Goal: Find contact information: Find contact information

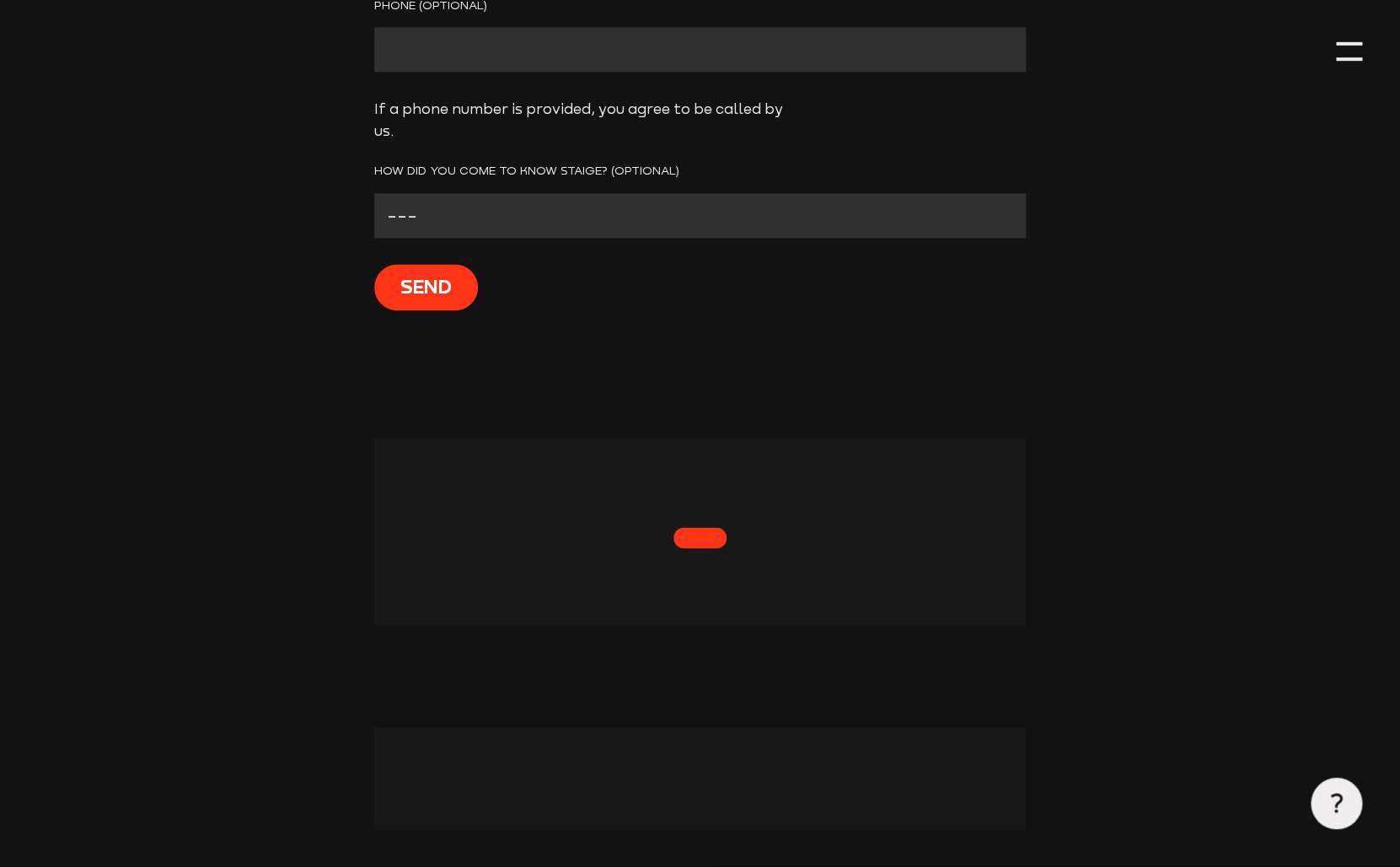
scroll to position [950, 0]
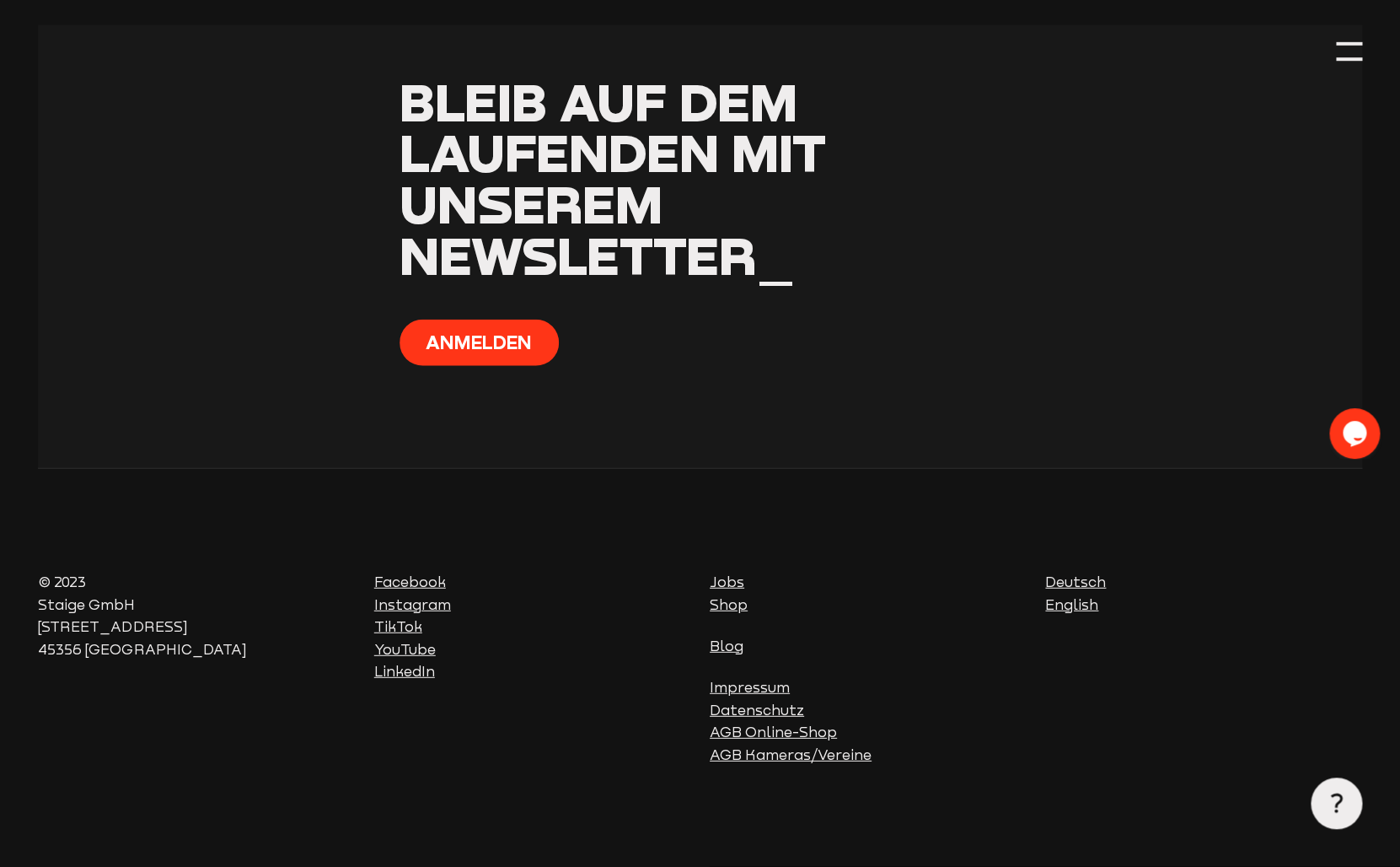
scroll to position [922, 0]
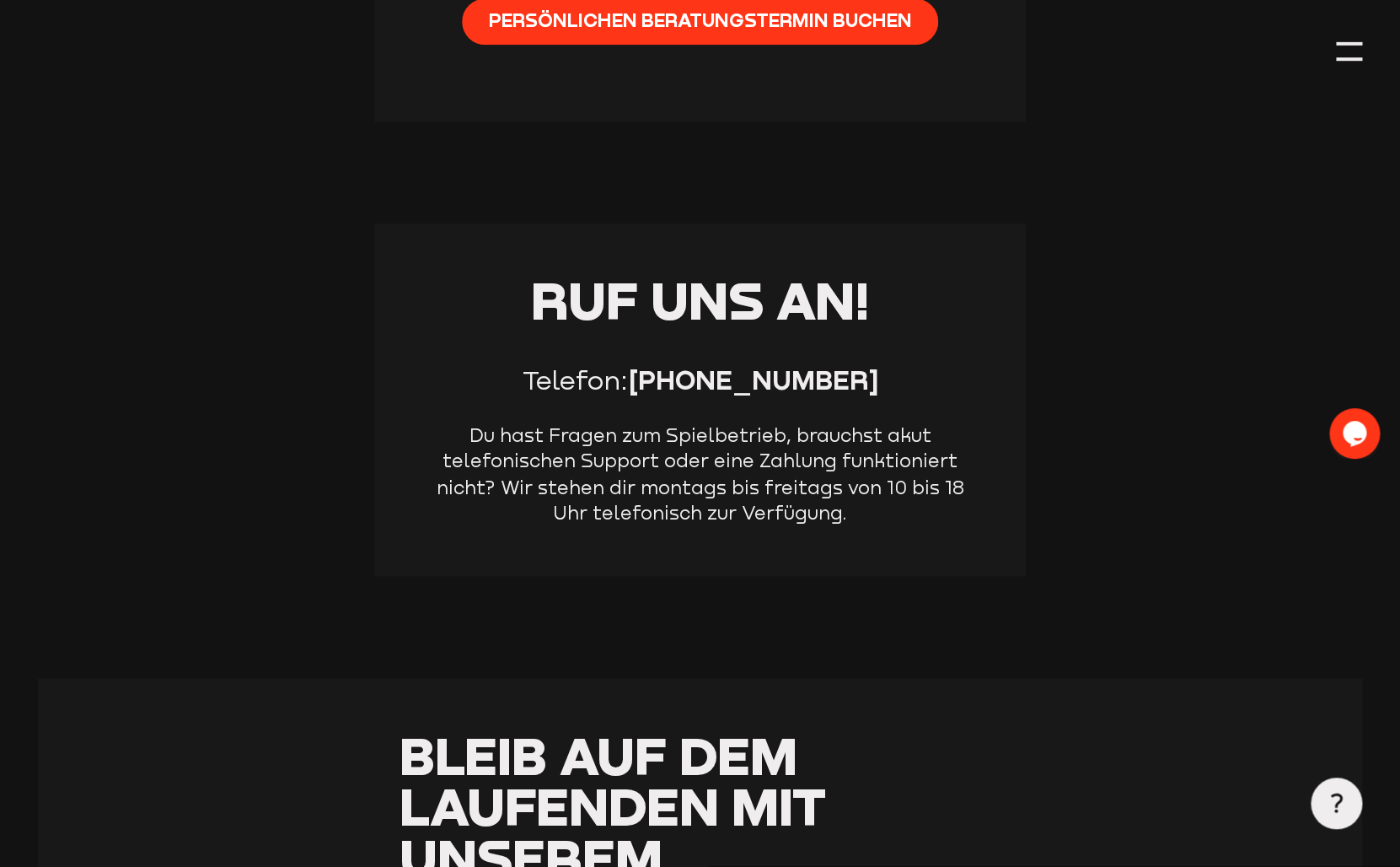
click at [862, 499] on p "Du hast Fragen zum Spielbetrieb, brauchst akut telefonischen Support oder eine …" at bounding box center [699, 473] width 549 height 102
click at [851, 515] on p "Du hast Fragen zum Spielbetrieb, brauchst akut telefonischen Support oder eine …" at bounding box center [699, 473] width 549 height 102
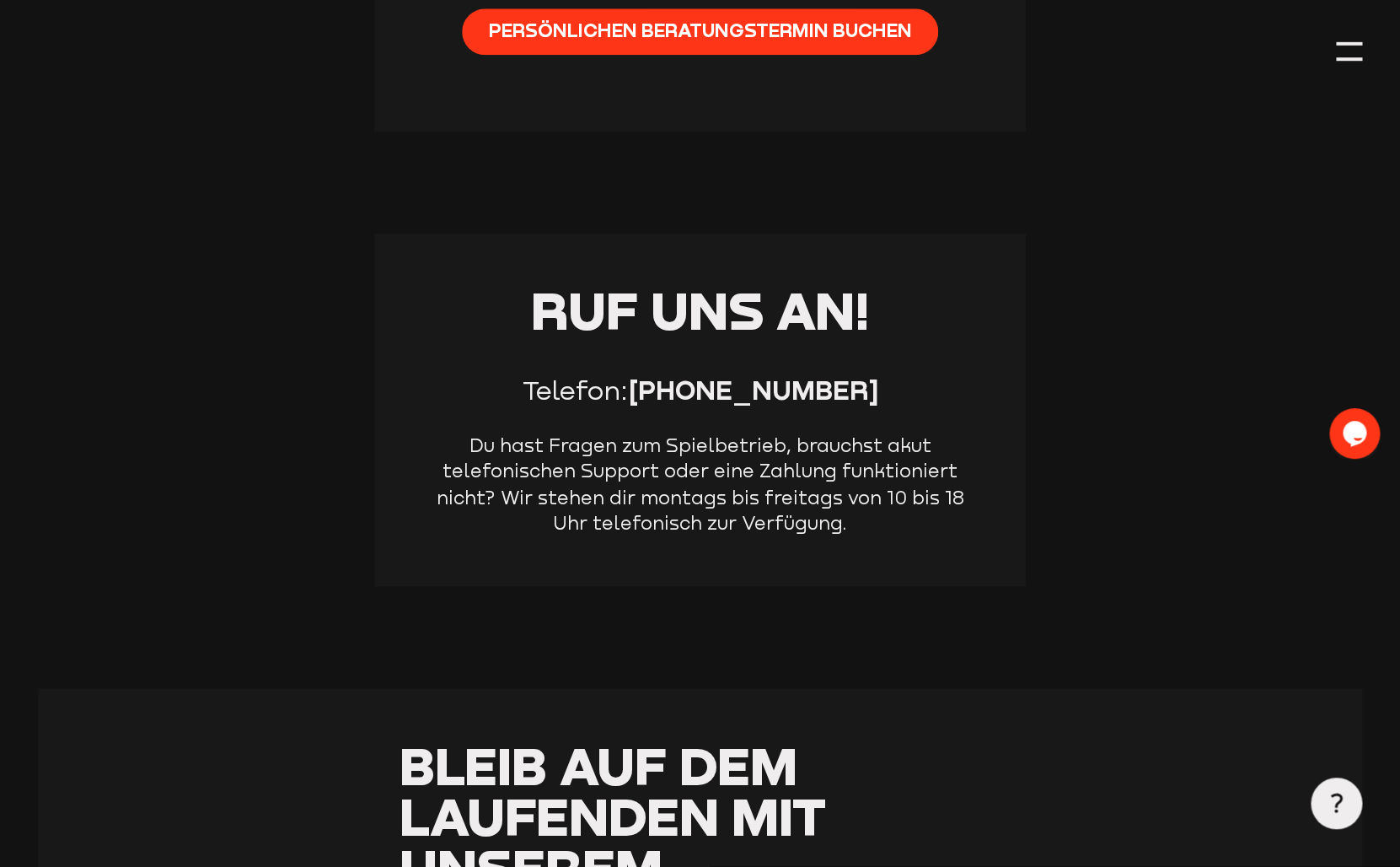
scroll to position [905, 0]
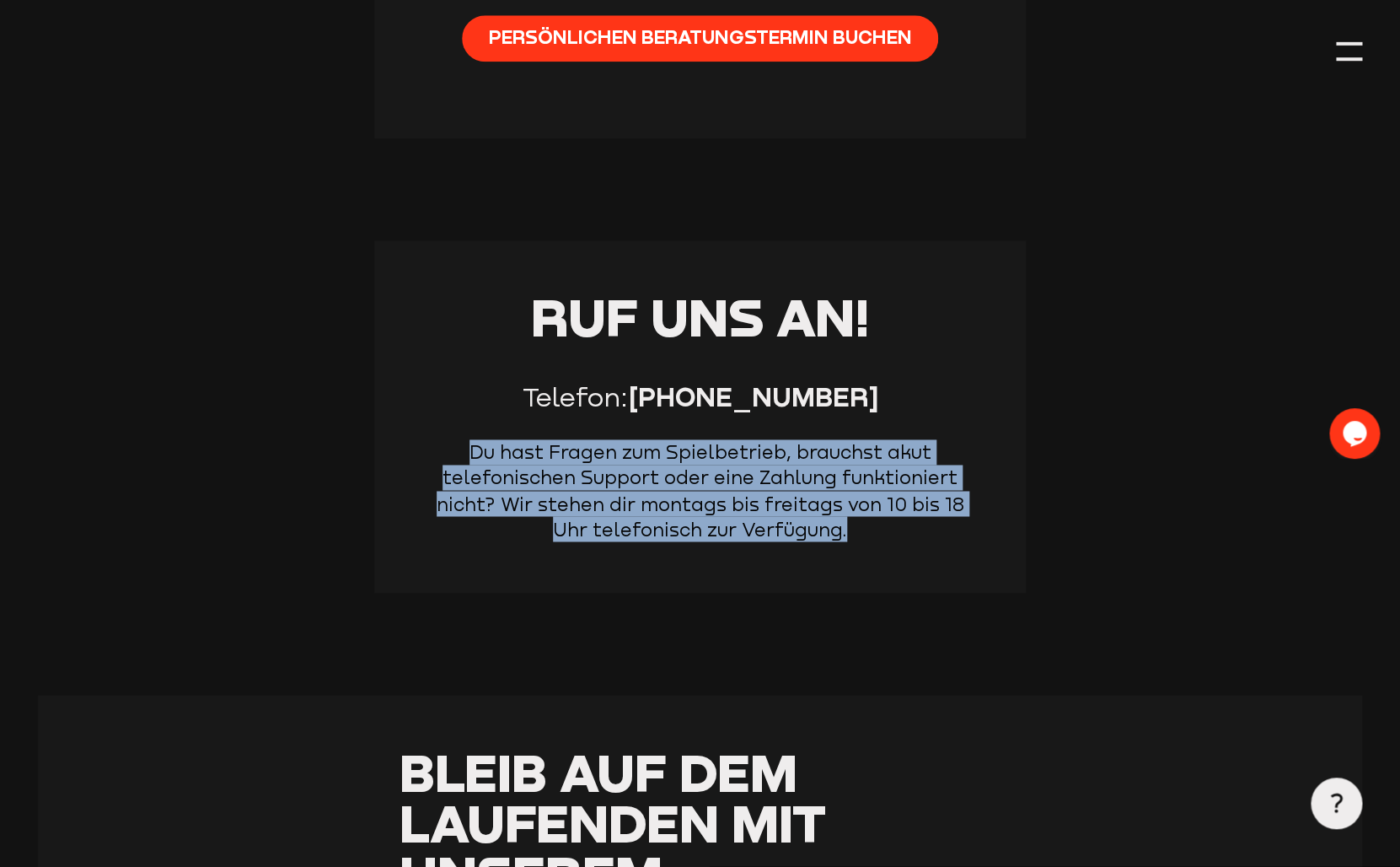
drag, startPoint x: 859, startPoint y: 540, endPoint x: 841, endPoint y: 437, distance: 104.6
click at [841, 437] on div "Ruf uns an! Telefon: [PHONE_NUMBER] Du hast Fragen zum Spielbetrieb, brauchst a…" at bounding box center [700, 416] width 652 height 353
drag, startPoint x: 841, startPoint y: 437, endPoint x: 856, endPoint y: 537, distance: 101.1
click at [856, 537] on div "Ruf uns an! Telefon: [PHONE_NUMBER] Du hast Fragen zum Spielbetrieb, brauchst a…" at bounding box center [700, 416] width 652 height 353
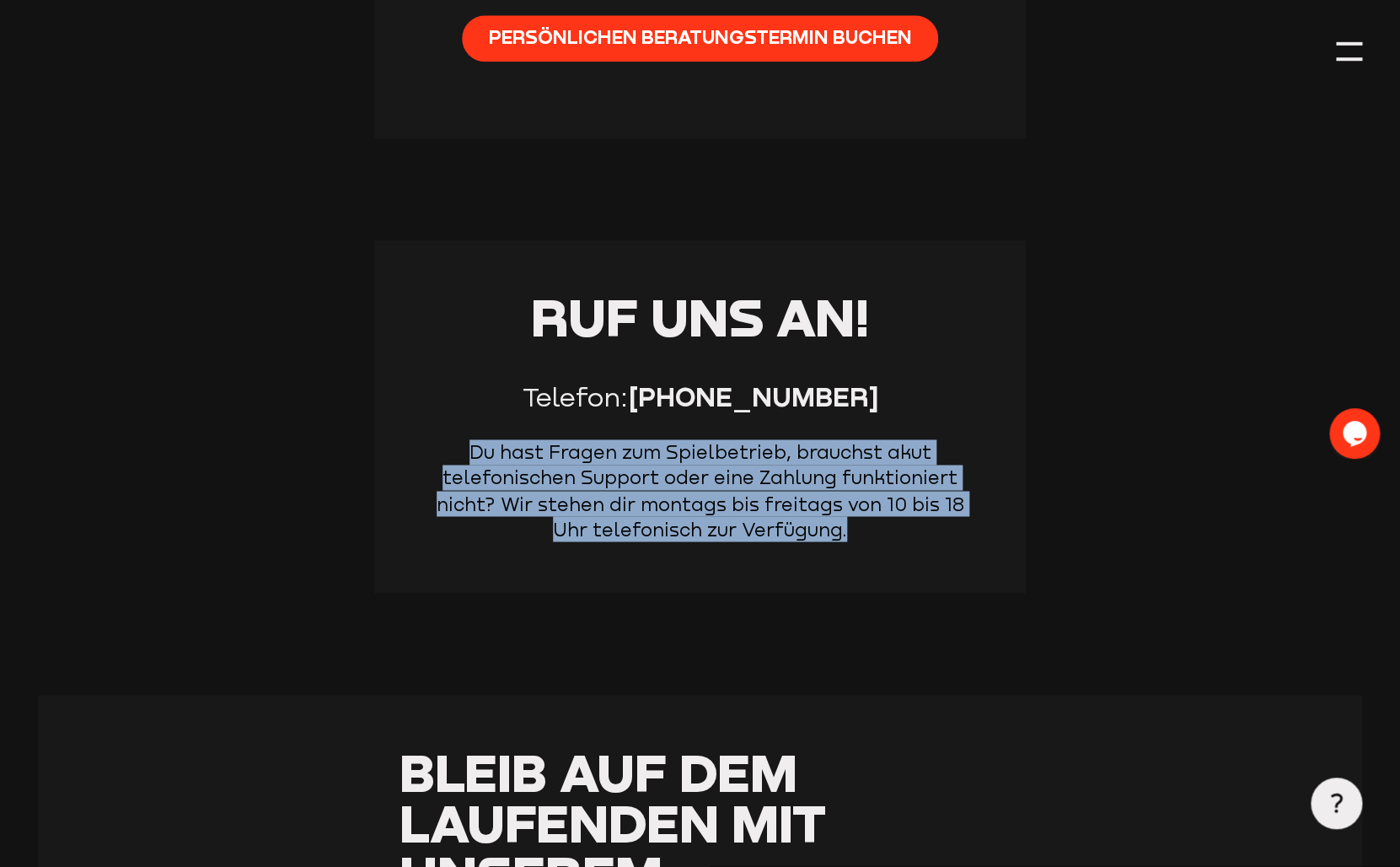
click at [856, 537] on p "Du hast Fragen zum Spielbetrieb, brauchst akut telefonischen Support oder eine …" at bounding box center [699, 491] width 549 height 102
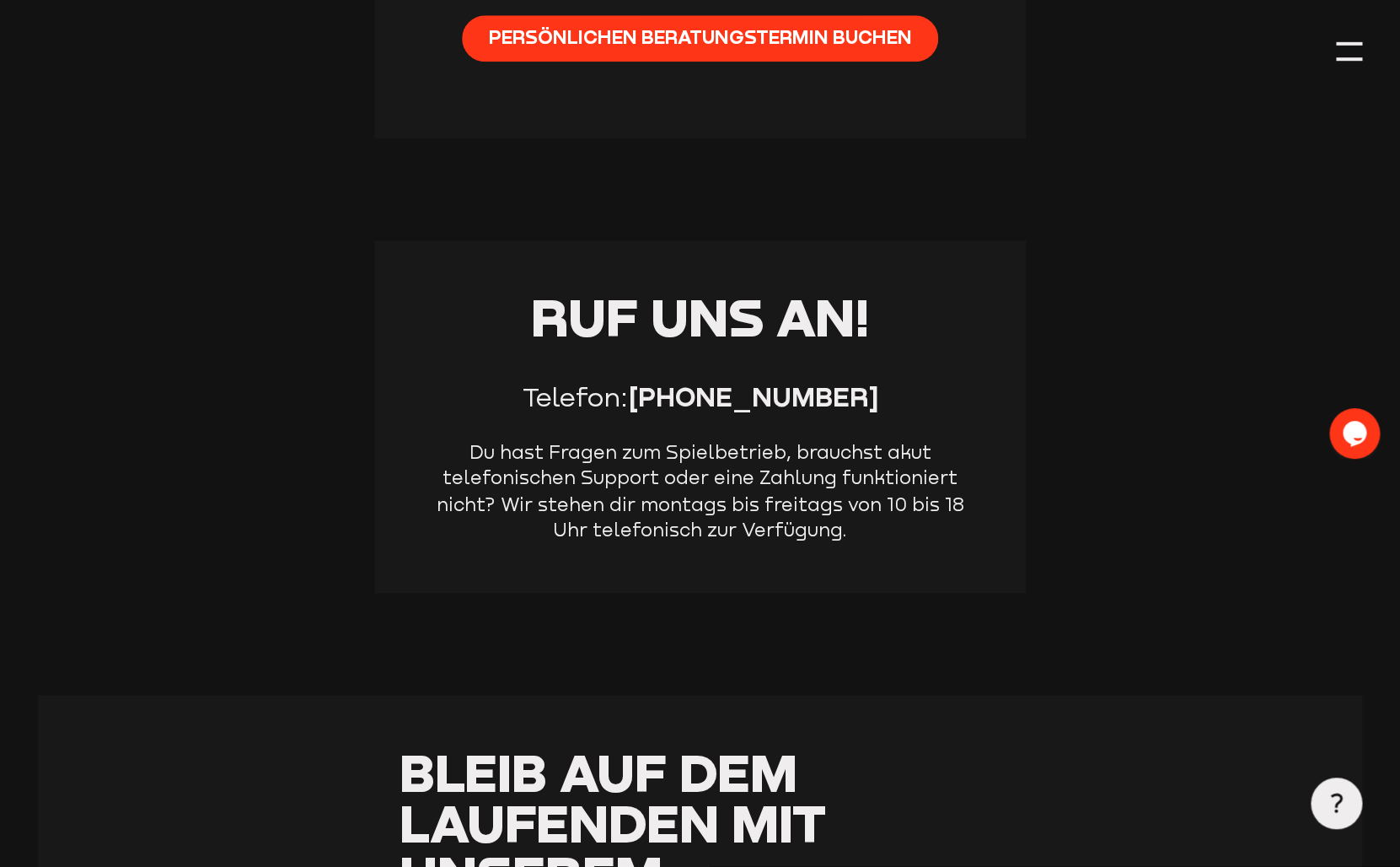
click at [856, 537] on p "Du hast Fragen zum Spielbetrieb, brauchst akut telefonischen Support oder eine …" at bounding box center [699, 491] width 549 height 102
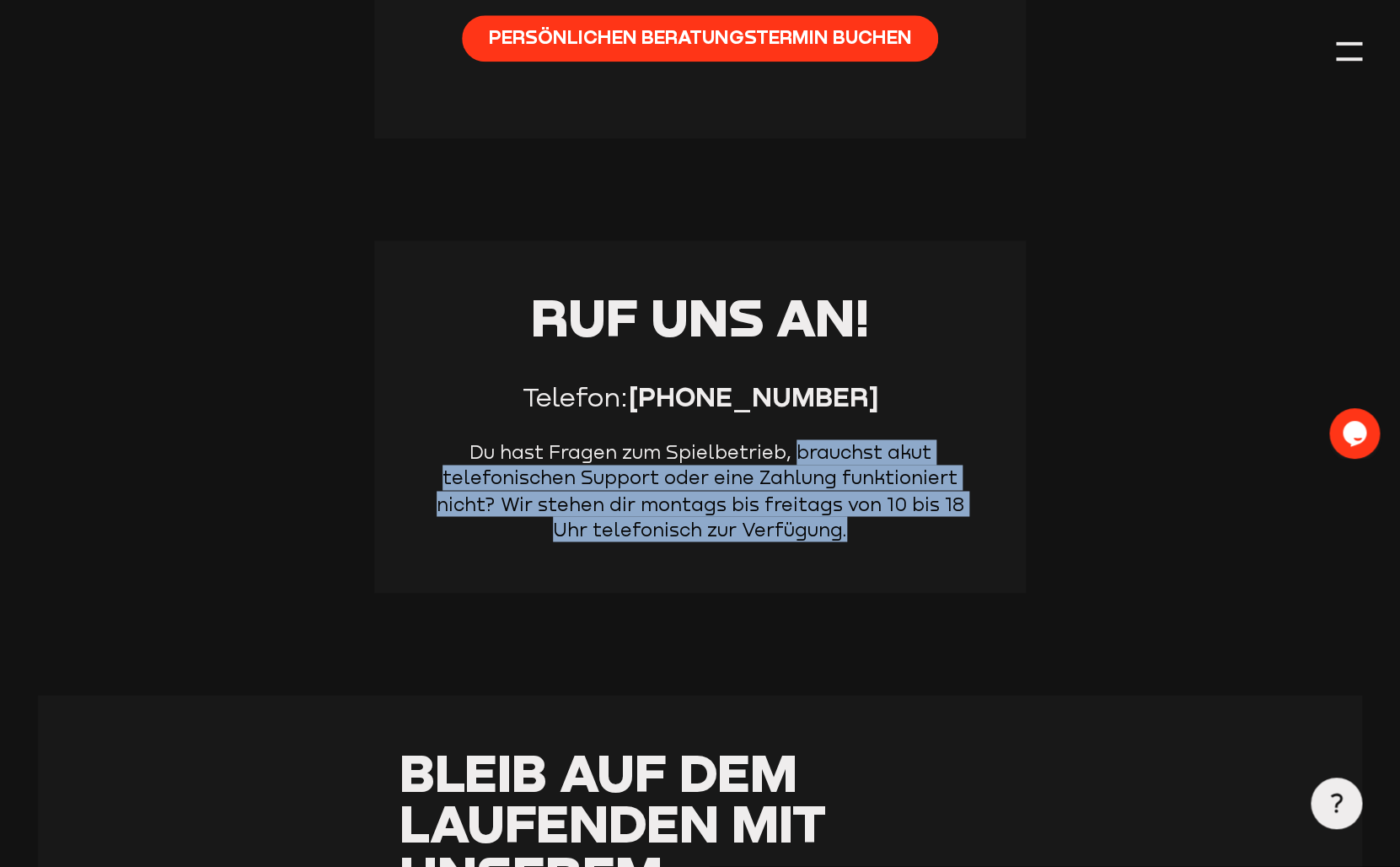
drag, startPoint x: 856, startPoint y: 537, endPoint x: 841, endPoint y: 449, distance: 89.3
click at [841, 449] on p "Du hast Fragen zum Spielbetrieb, brauchst akut telefonischen Support oder eine …" at bounding box center [699, 491] width 549 height 102
